Goal: Navigation & Orientation: Find specific page/section

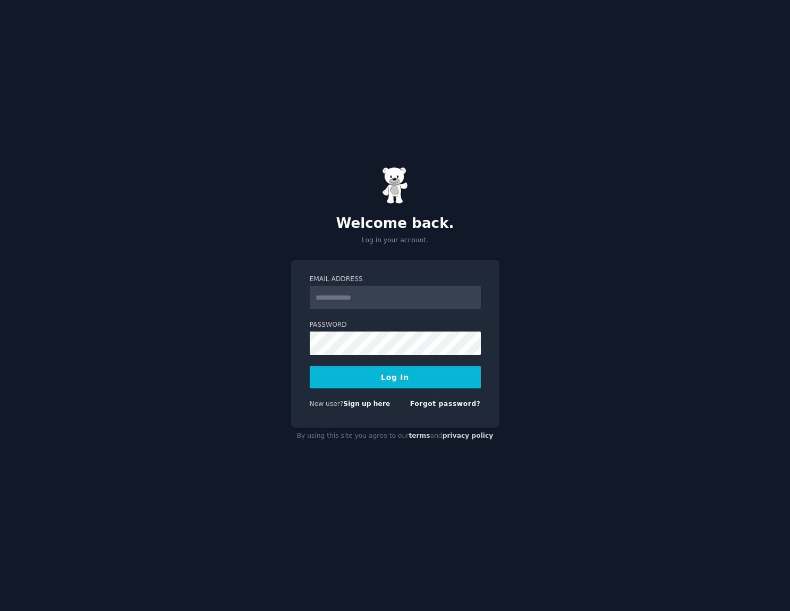
click at [370, 290] on input "Email Address" at bounding box center [395, 297] width 171 height 23
type input "**********"
click at [383, 374] on button "Log In" at bounding box center [395, 377] width 171 height 22
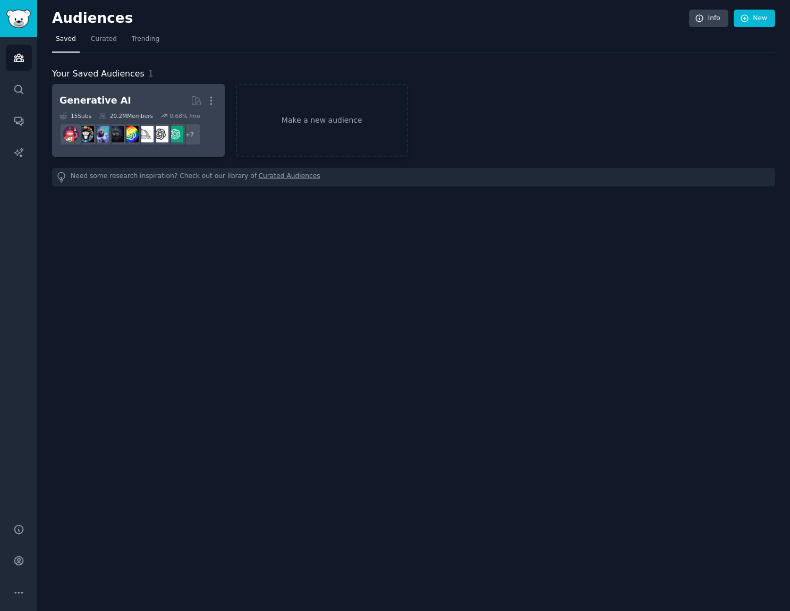
click at [167, 104] on h2 "Generative AI More" at bounding box center [139, 100] width 158 height 19
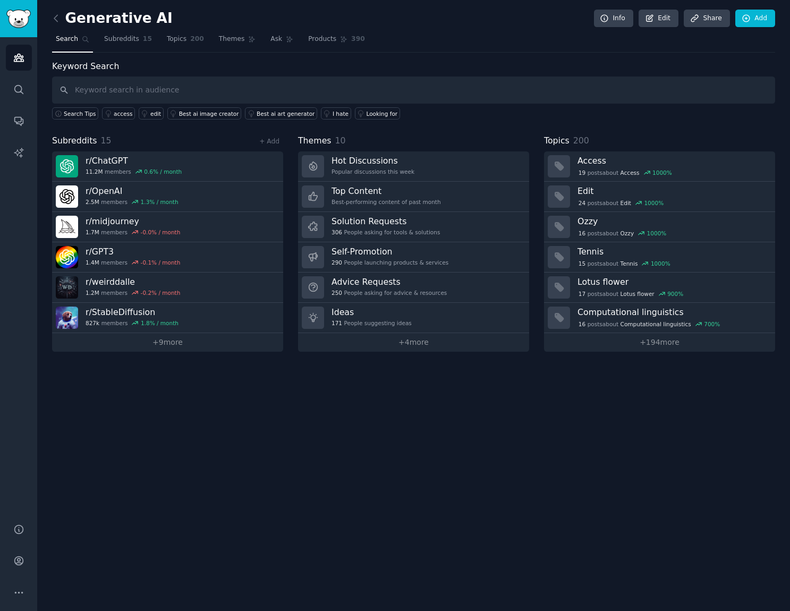
drag, startPoint x: 169, startPoint y: 43, endPoint x: 10, endPoint y: 182, distance: 211.7
click at [169, 42] on span "Topics" at bounding box center [177, 40] width 20 height 10
